Goal: Task Accomplishment & Management: Manage account settings

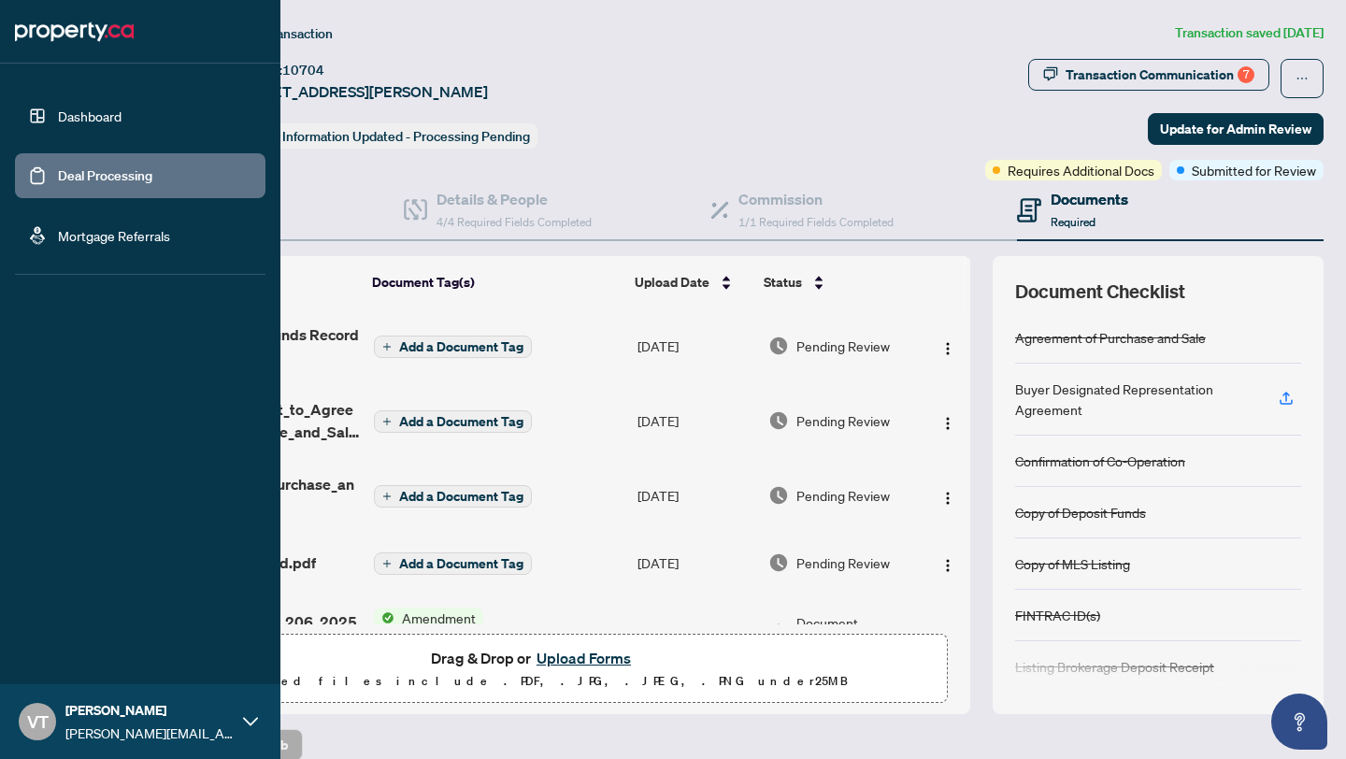
click at [58, 114] on link "Dashboard" at bounding box center [90, 115] width 64 height 17
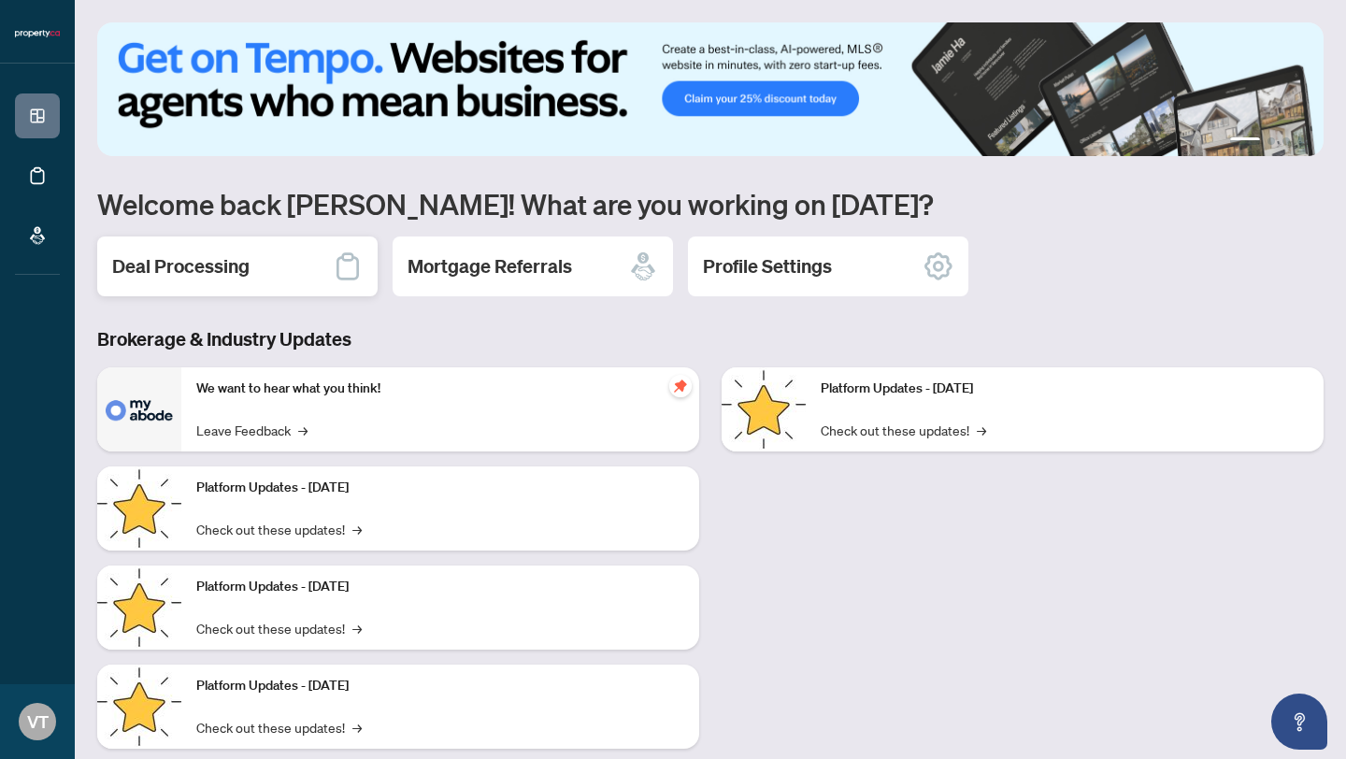
click at [264, 259] on div "Deal Processing" at bounding box center [237, 266] width 280 height 60
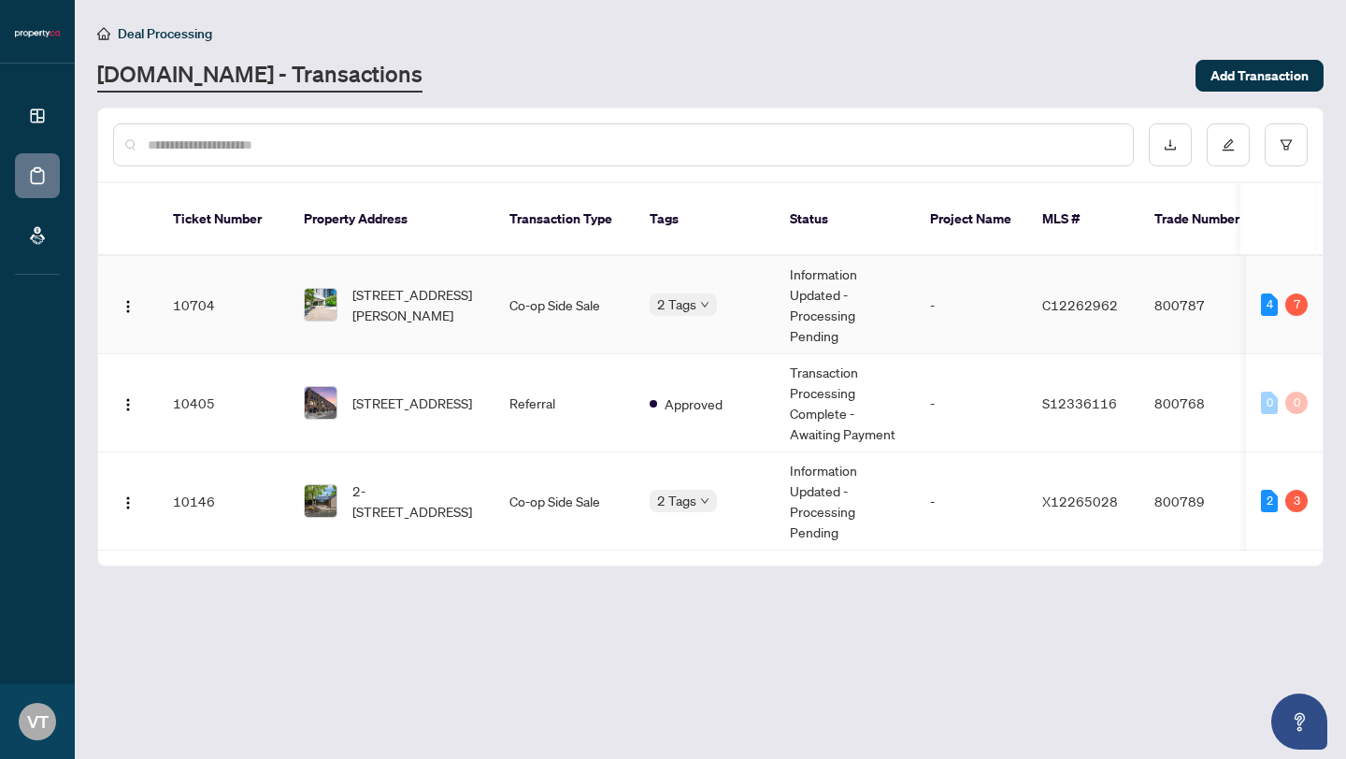
click at [336, 289] on img at bounding box center [321, 305] width 32 height 32
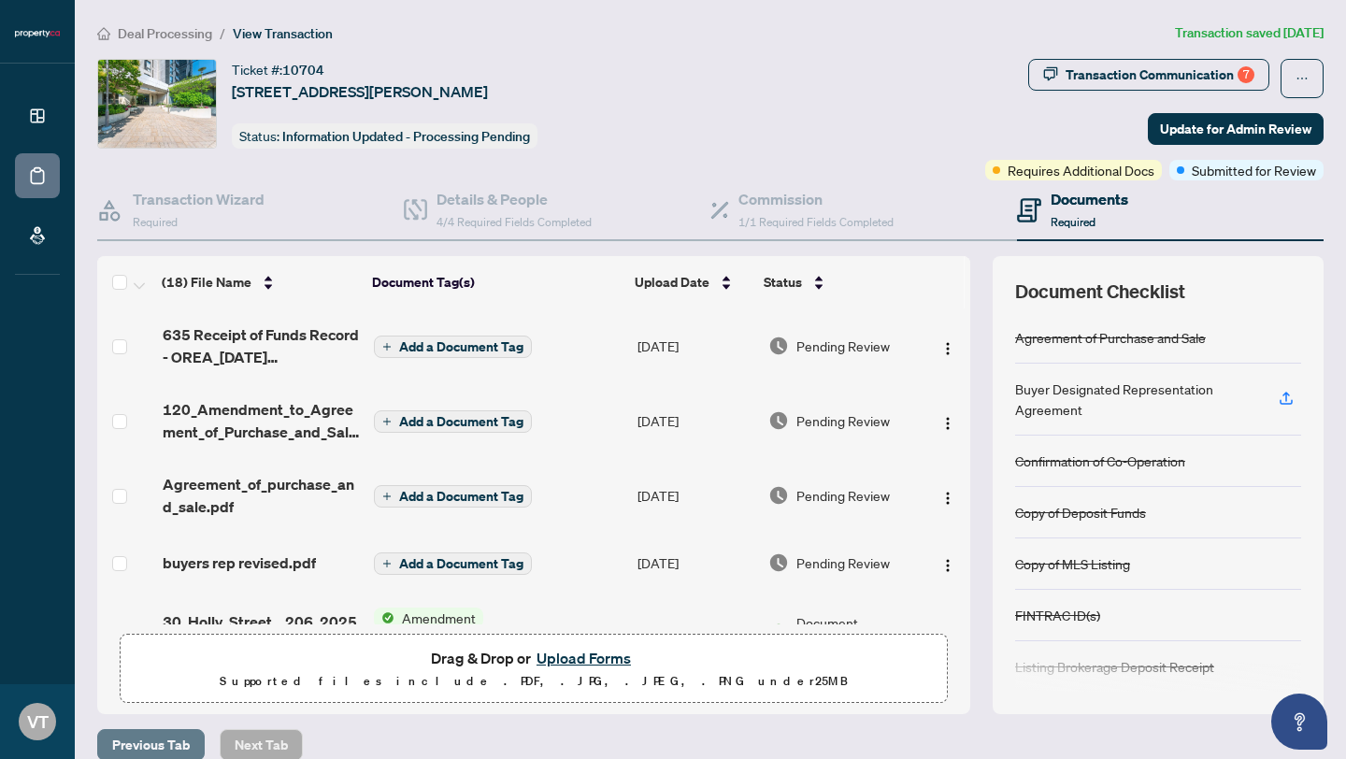
click at [149, 744] on span "Previous Tab" at bounding box center [151, 745] width 78 height 30
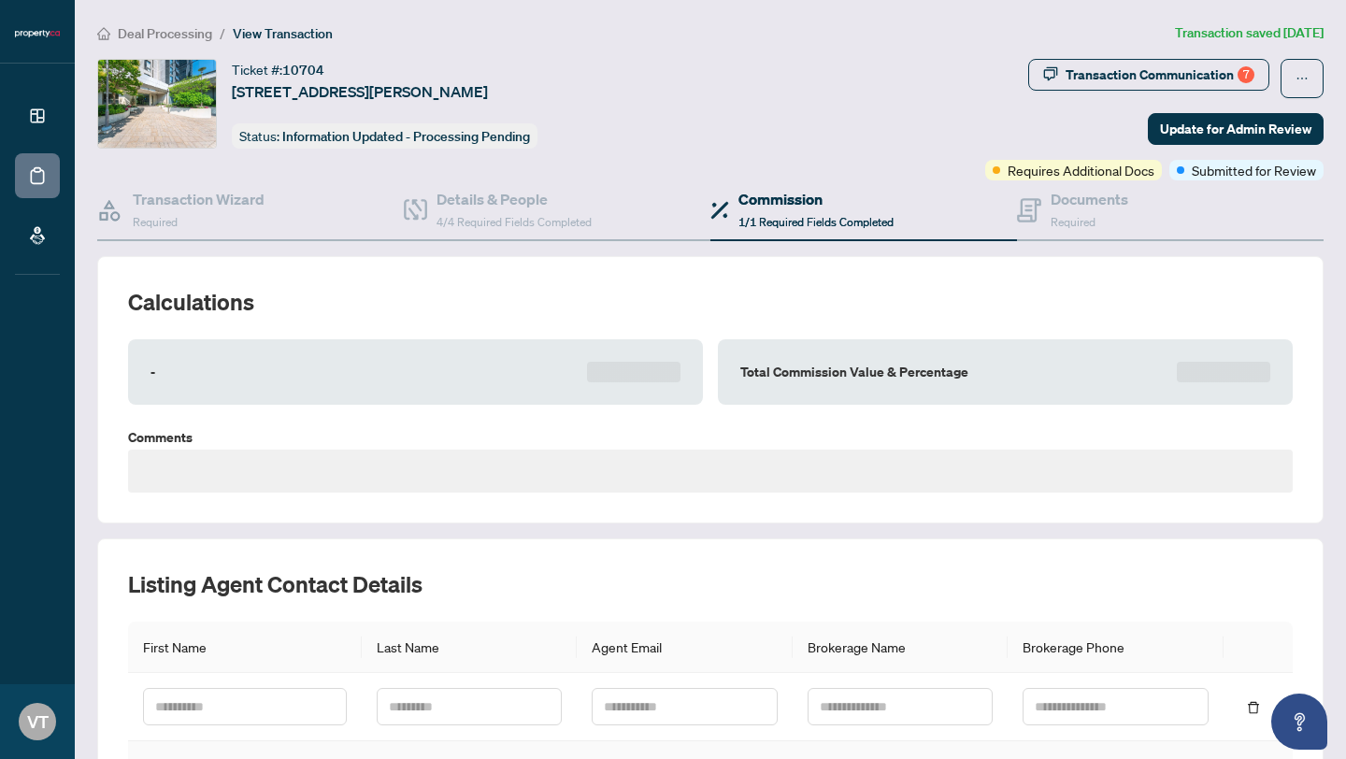
type textarea "**********"
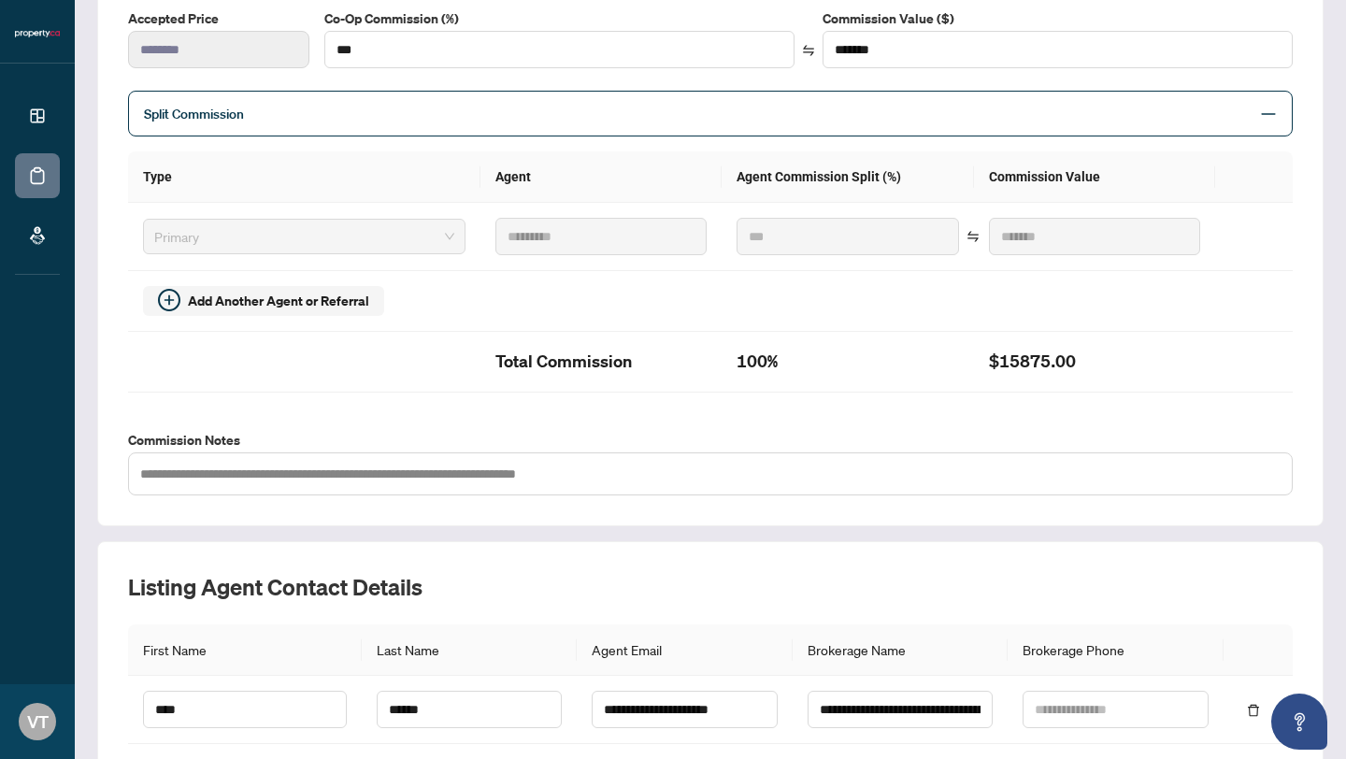
scroll to position [474, 0]
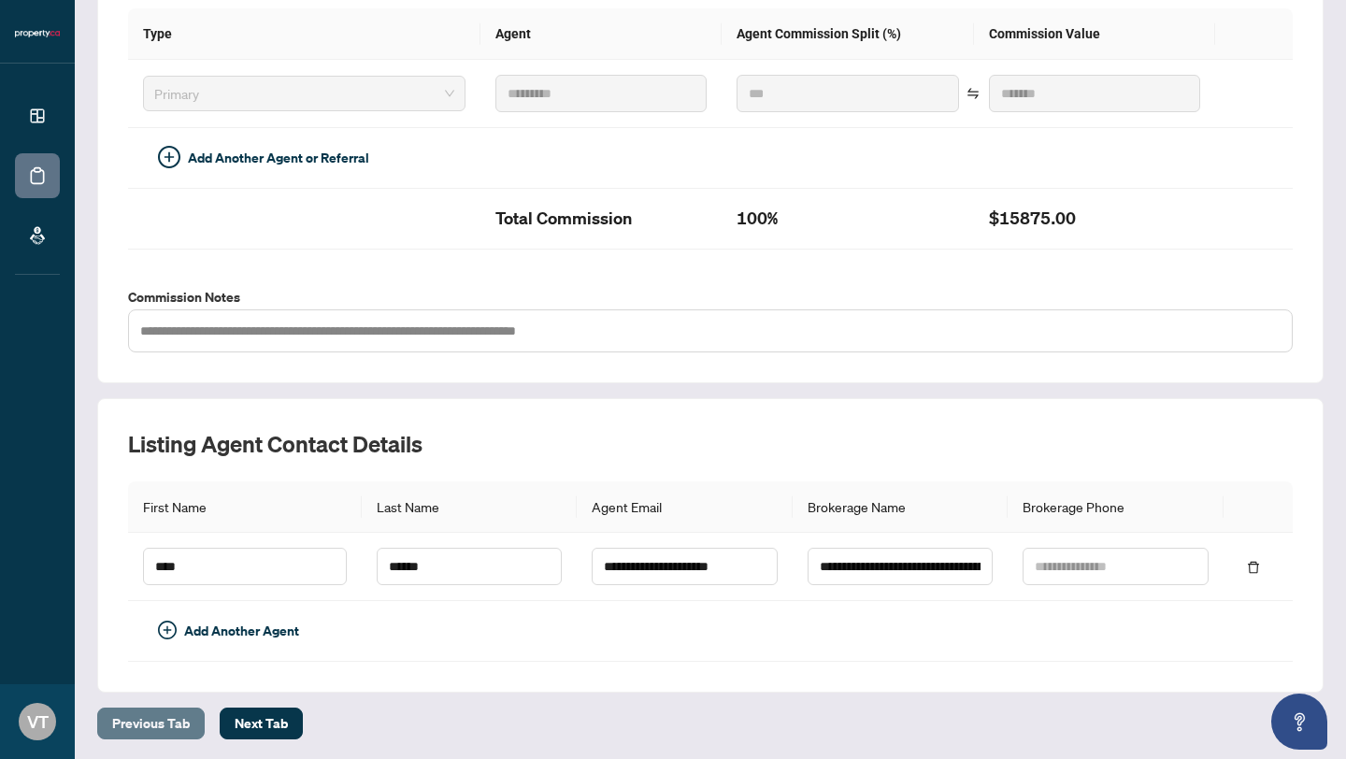
click at [153, 721] on span "Previous Tab" at bounding box center [151, 723] width 78 height 30
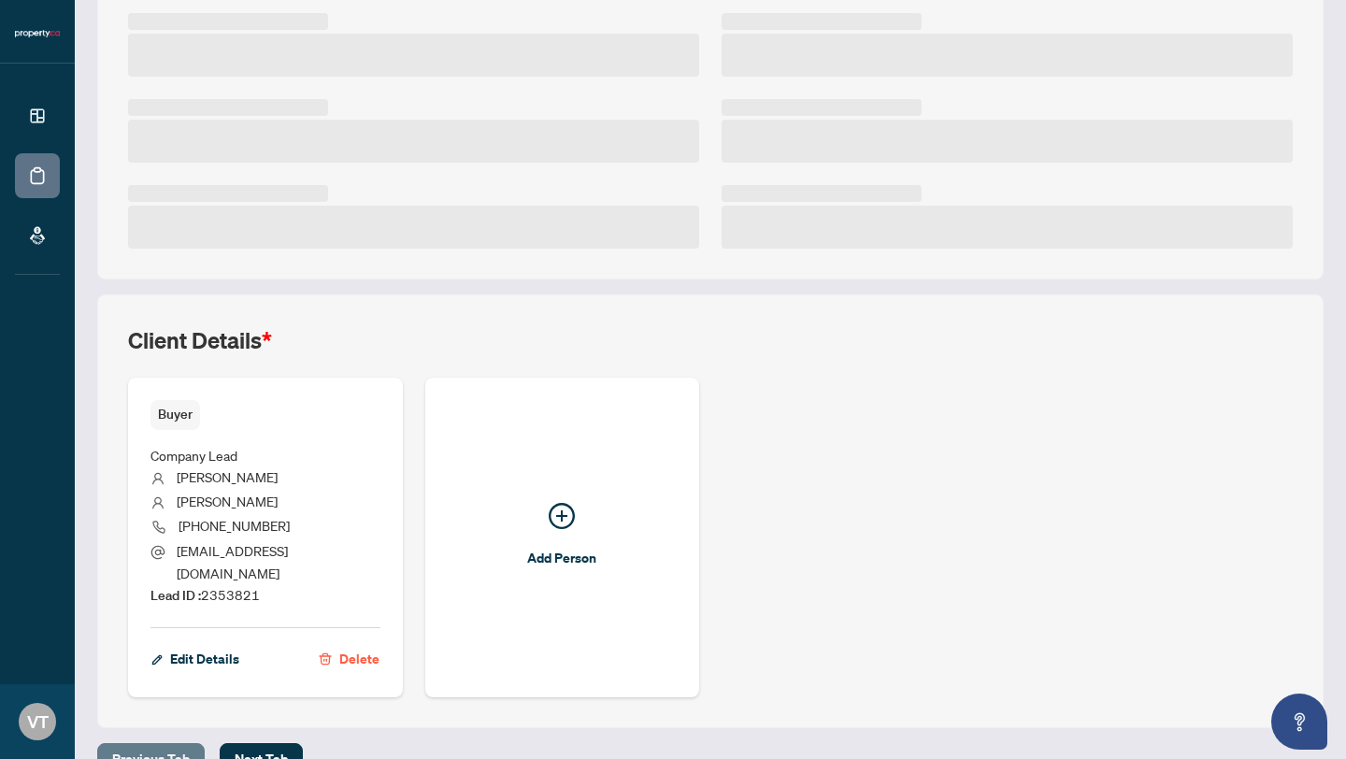
scroll to position [428, 0]
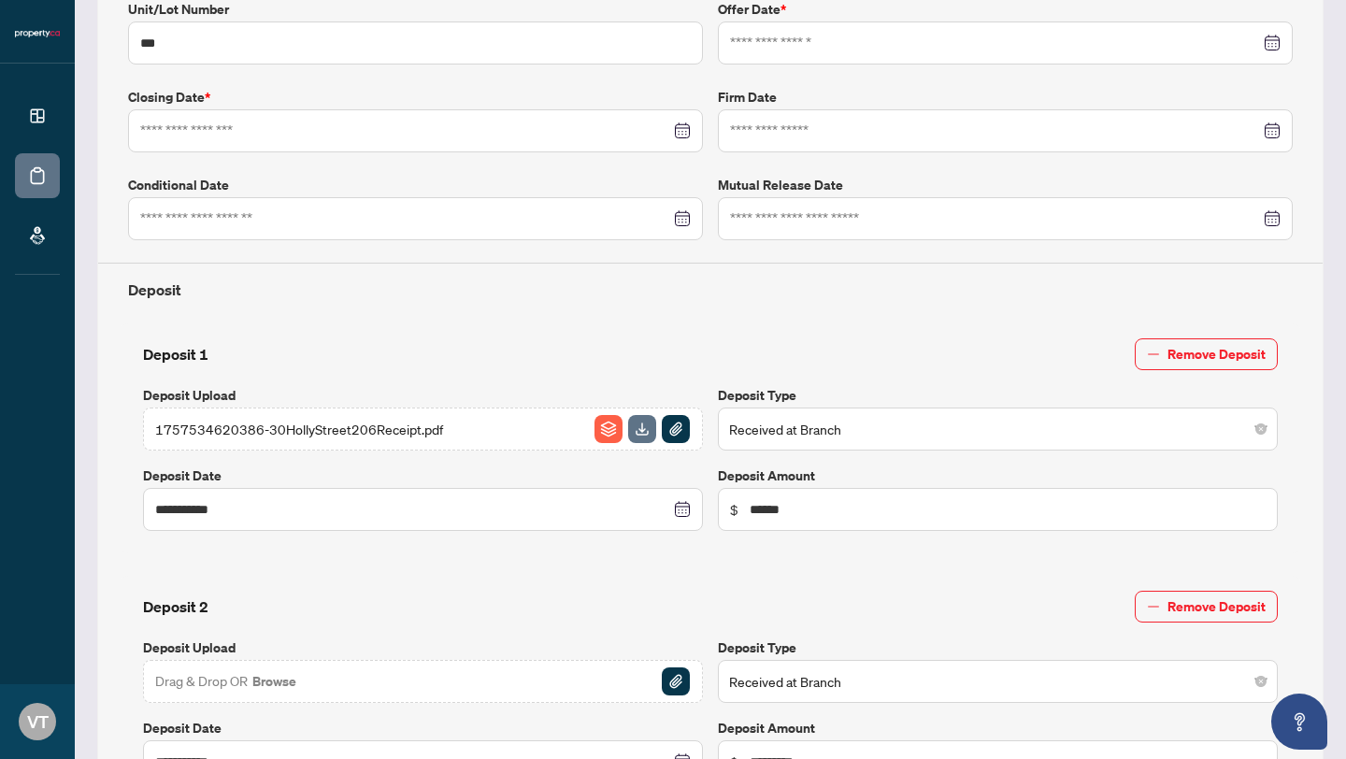
type input "**********"
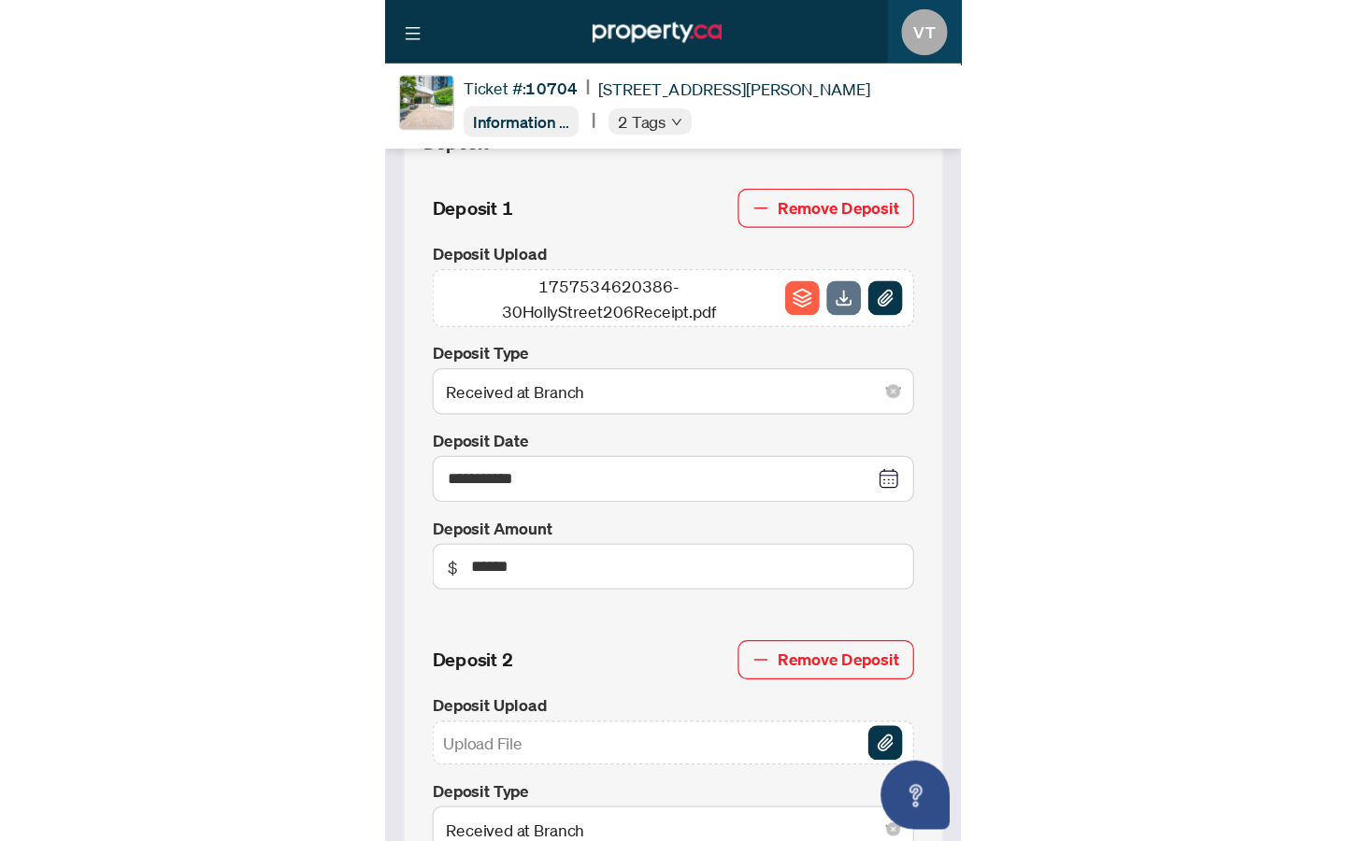
scroll to position [967, 0]
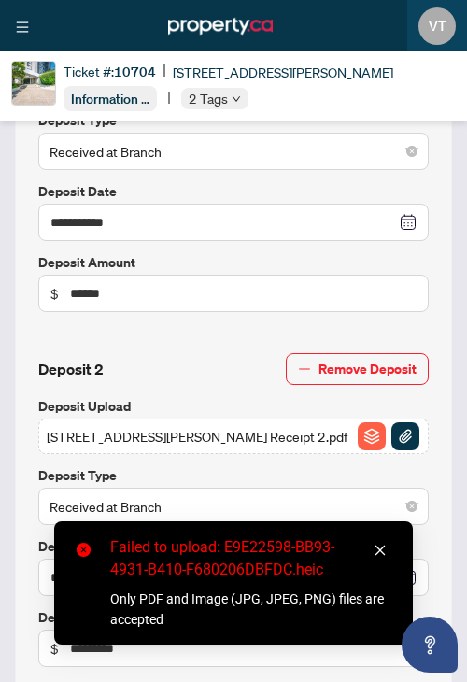
click at [382, 546] on icon "close" at bounding box center [380, 550] width 13 height 13
click at [377, 550] on icon "close" at bounding box center [380, 550] width 13 height 13
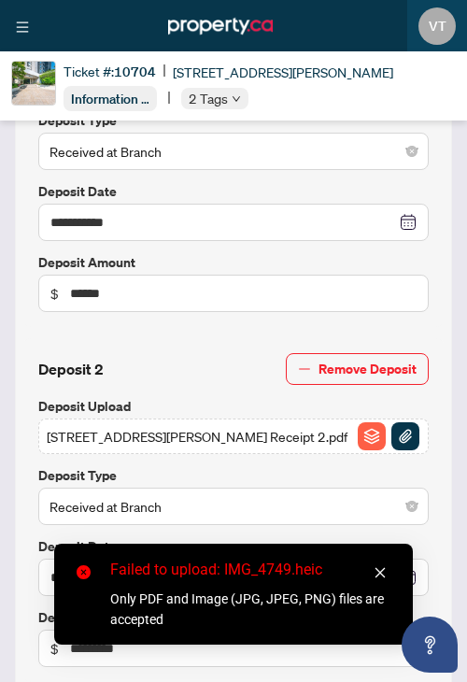
click at [379, 572] on icon "close" at bounding box center [381, 573] width 10 height 10
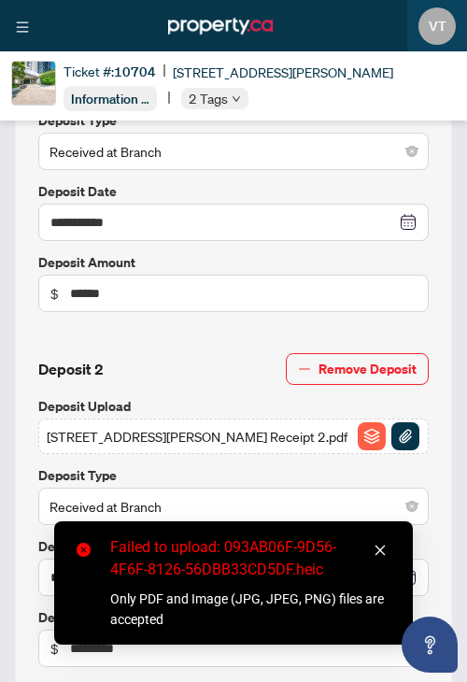
click at [375, 547] on icon "close" at bounding box center [380, 550] width 13 height 13
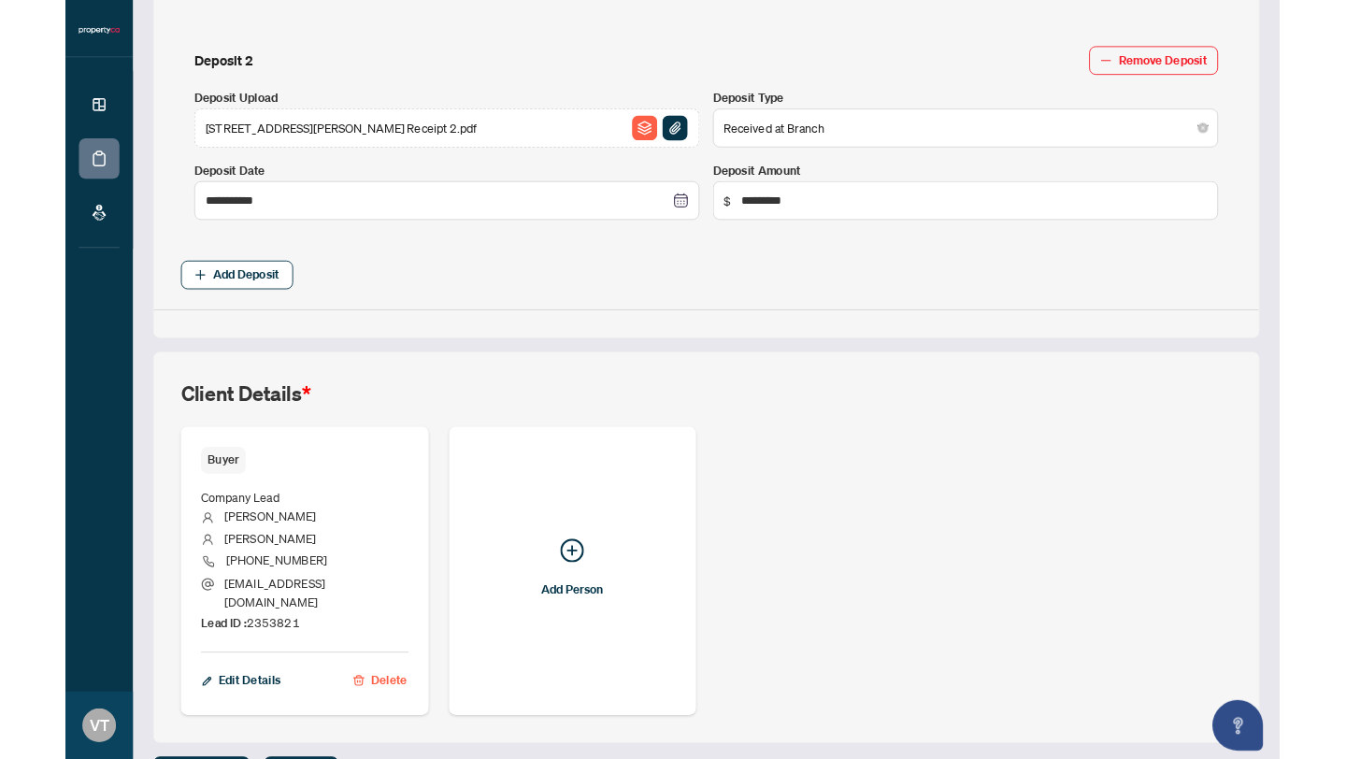
scroll to position [925, 0]
